Goal: Information Seeking & Learning: Learn about a topic

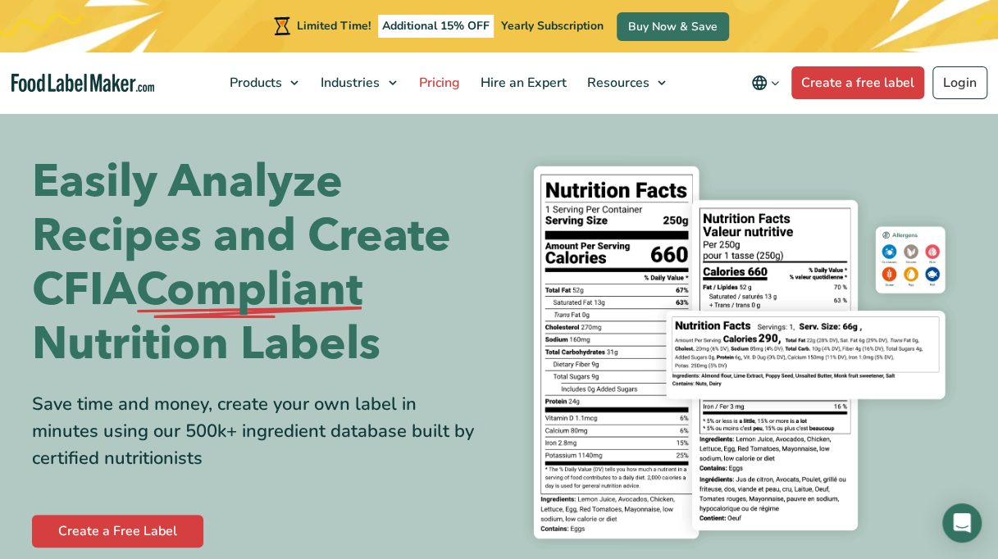
click at [437, 79] on span "Pricing" at bounding box center [437, 83] width 48 height 18
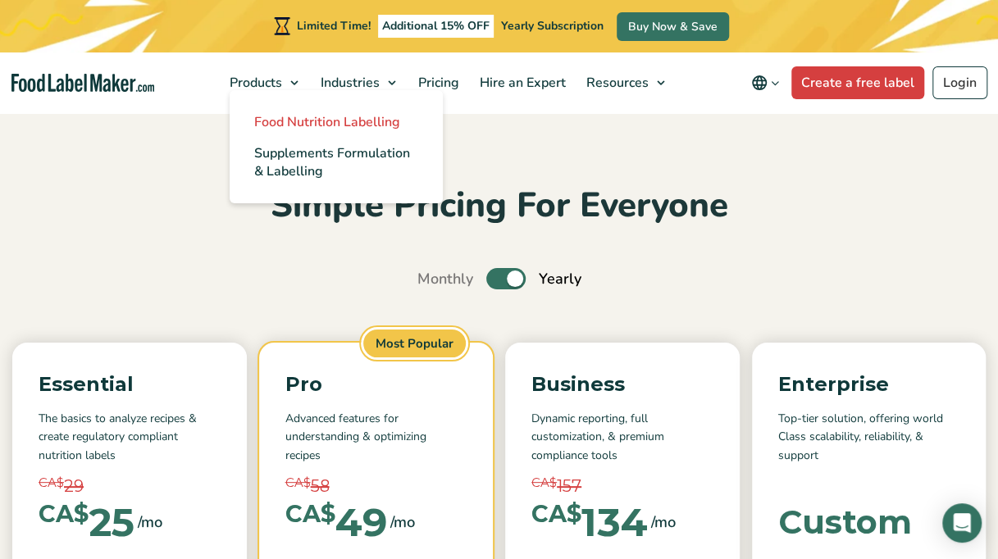
click at [295, 126] on span "Food Nutrition Labelling" at bounding box center [327, 122] width 146 height 18
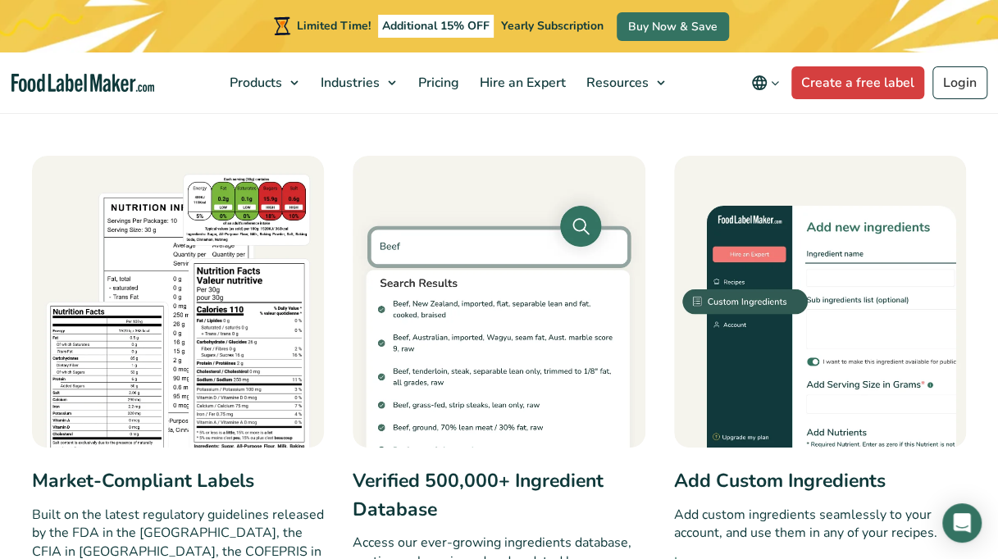
scroll to position [492, 0]
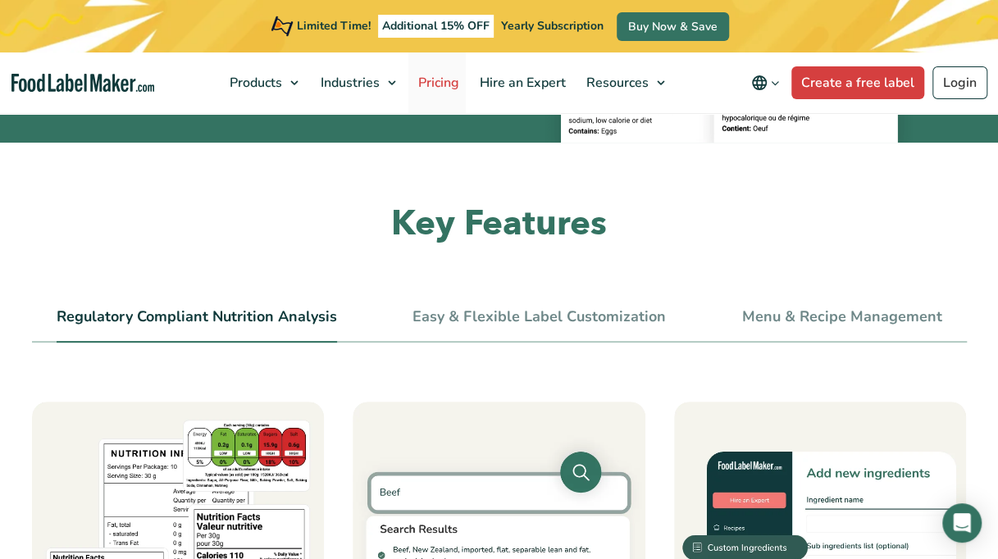
click at [428, 87] on span "Pricing" at bounding box center [437, 83] width 48 height 18
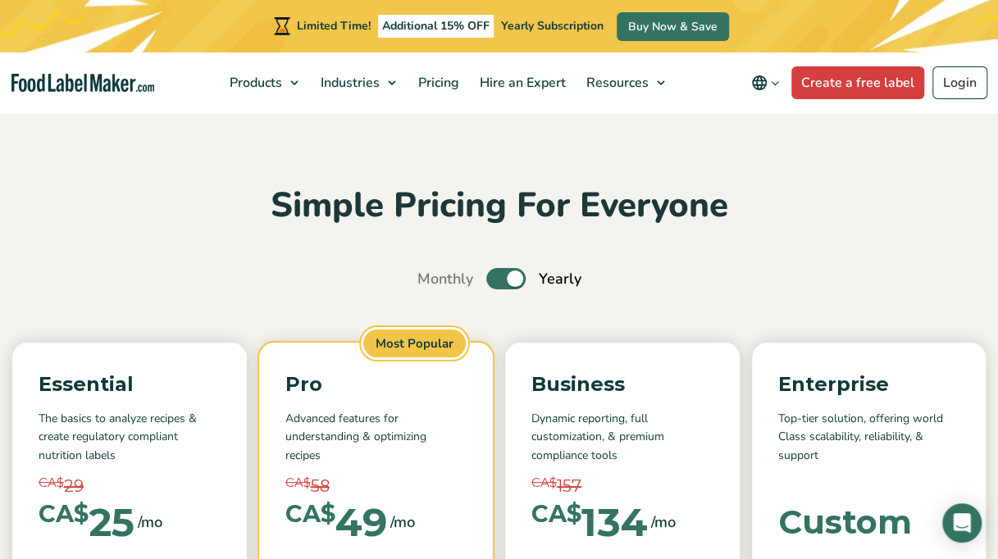
click at [90, 82] on img "Food Label Maker homepage" at bounding box center [82, 83] width 143 height 19
